Goal: Task Accomplishment & Management: Manage account settings

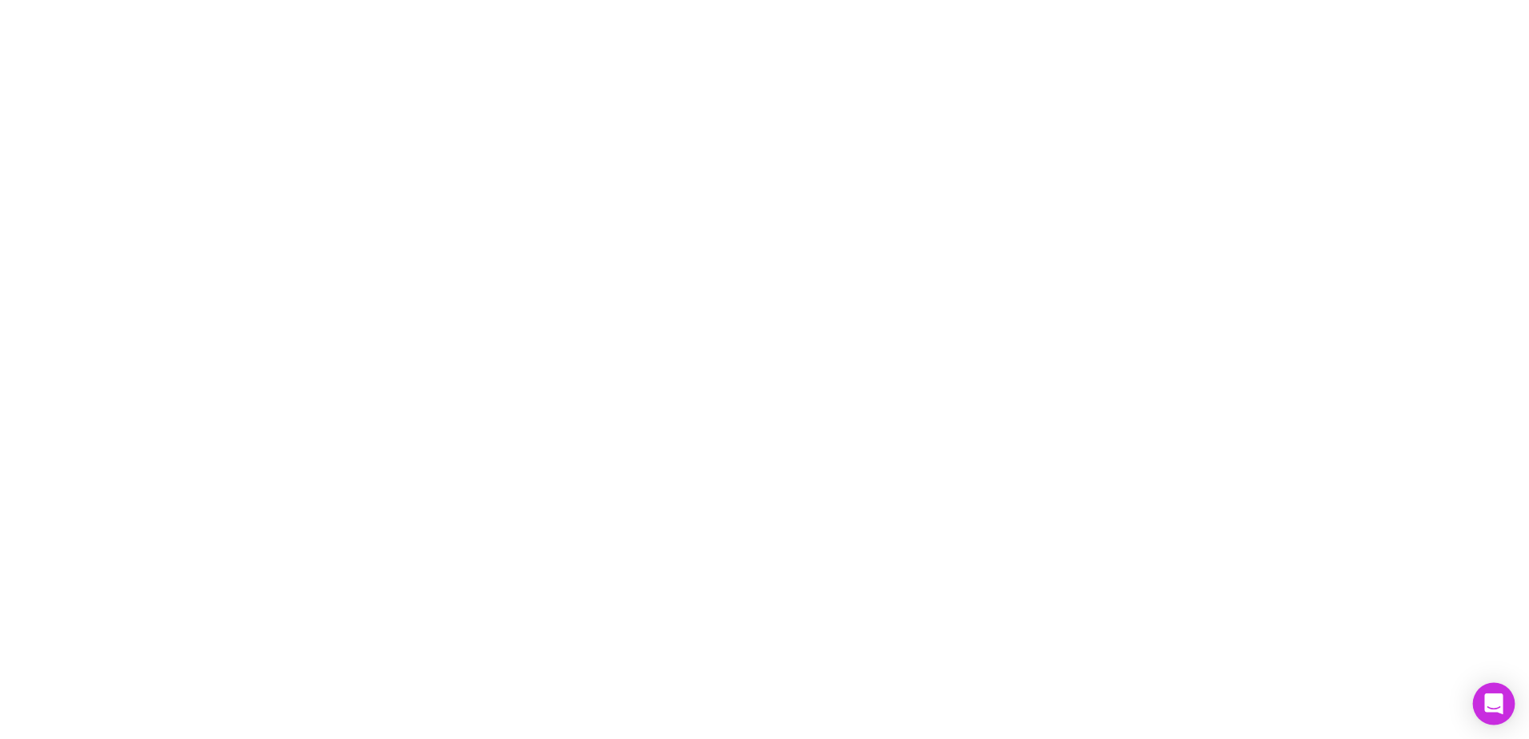
click at [1495, 699] on icon "Open Intercom Messenger" at bounding box center [1493, 703] width 18 height 21
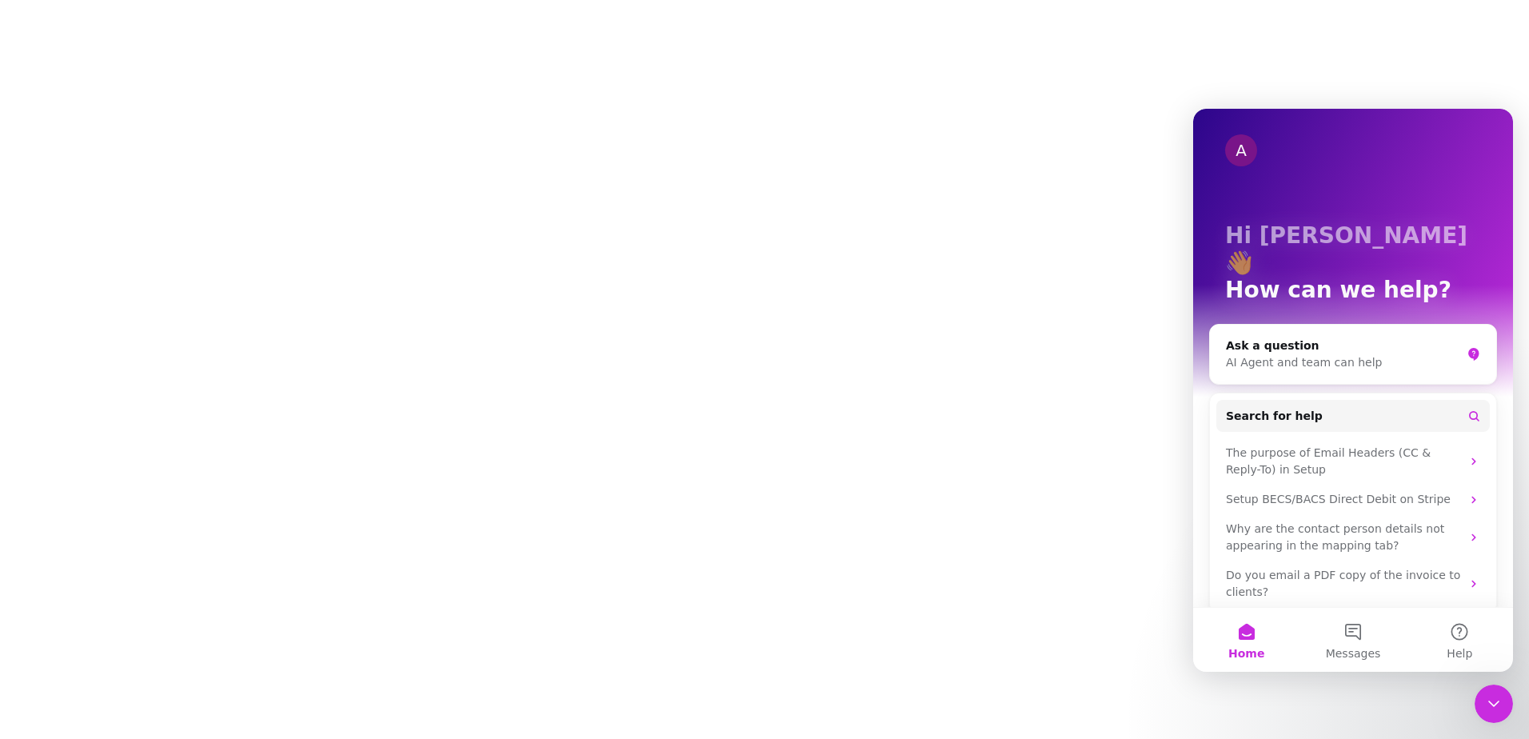
click at [948, 231] on div at bounding box center [764, 369] width 1529 height 739
